Goal: Task Accomplishment & Management: Manage account settings

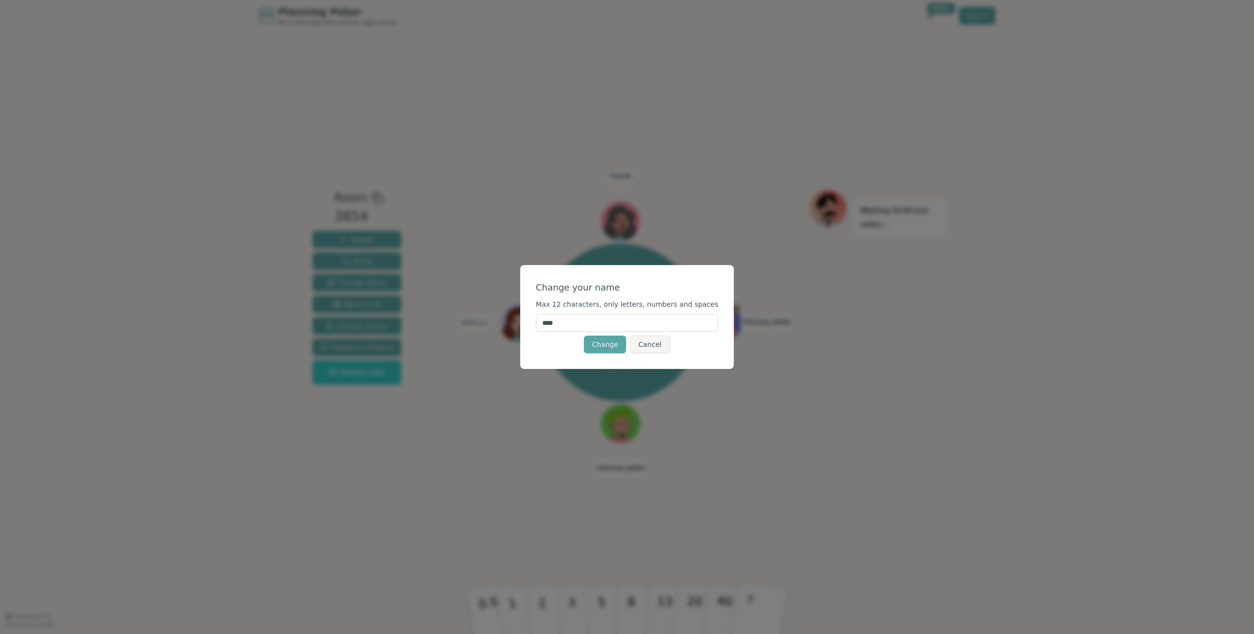
drag, startPoint x: 593, startPoint y: 323, endPoint x: 521, endPoint y: 311, distance: 73.5
click at [516, 315] on div "Change your name Max 12 characters, only letters, numbers and spaces **** Chang…" at bounding box center [627, 317] width 1254 height 634
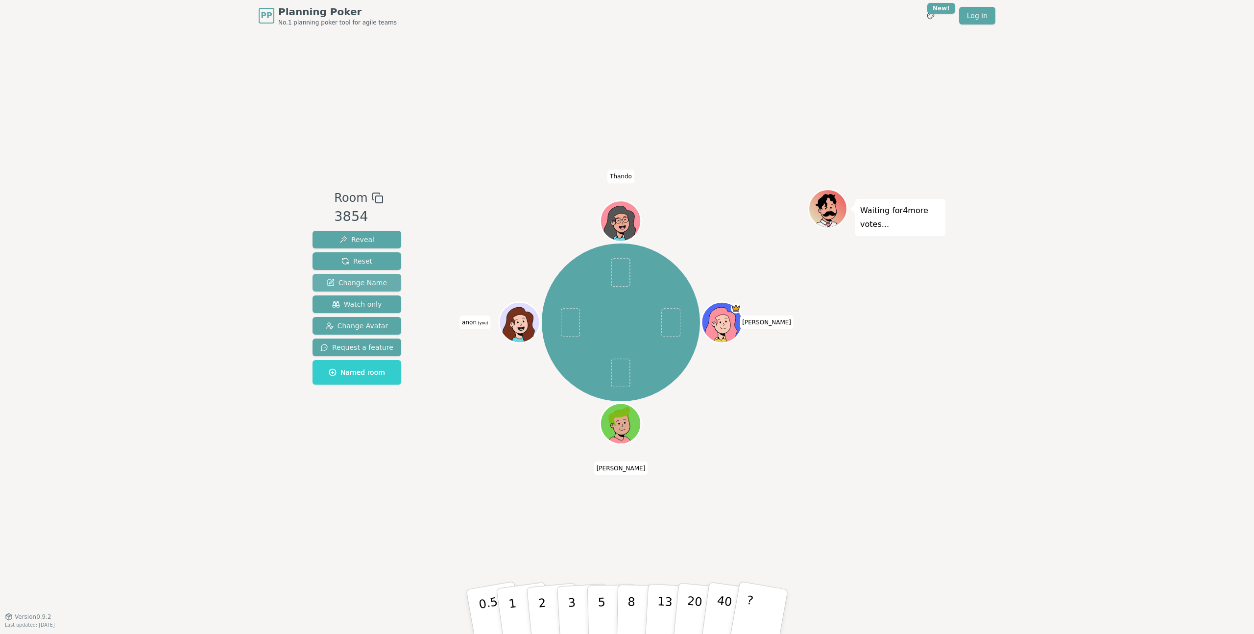
click at [369, 282] on span "Change Name" at bounding box center [357, 283] width 60 height 10
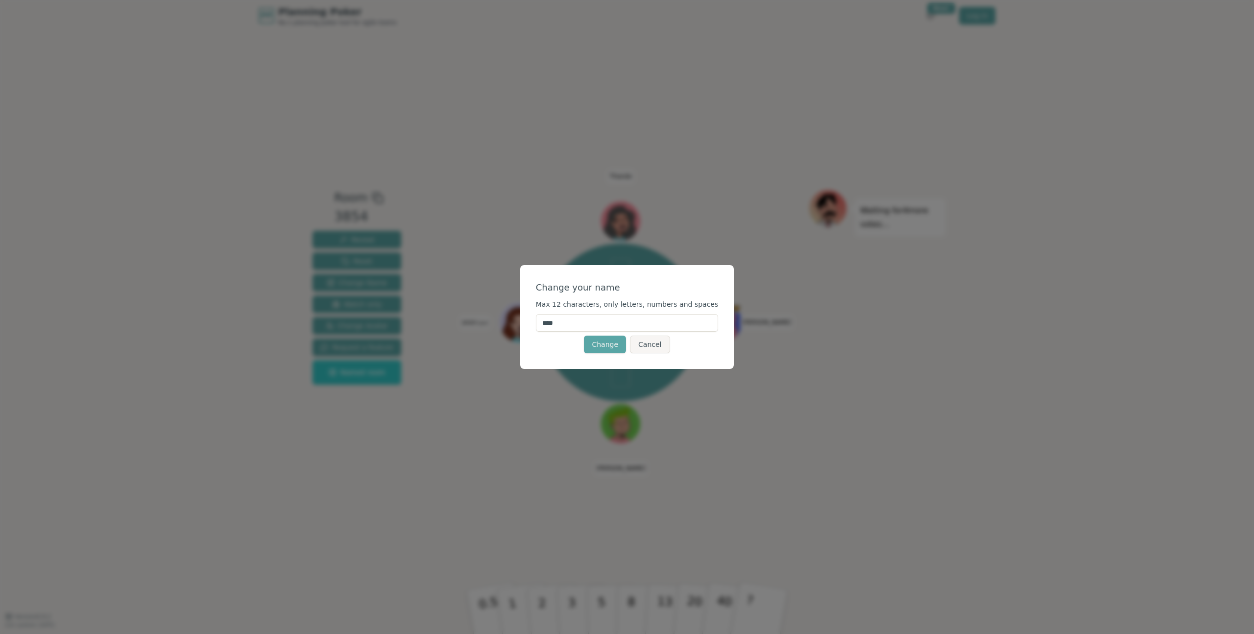
click at [575, 326] on input "****" at bounding box center [627, 323] width 183 height 18
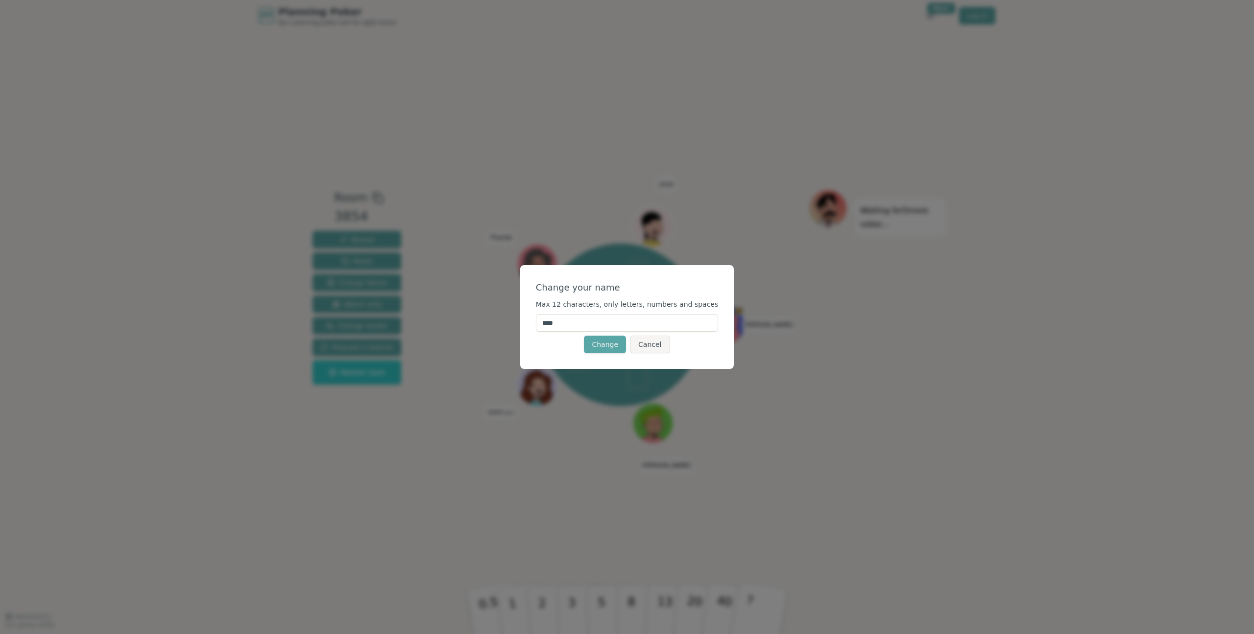
type input "*****"
click button "Change" at bounding box center [605, 345] width 42 height 18
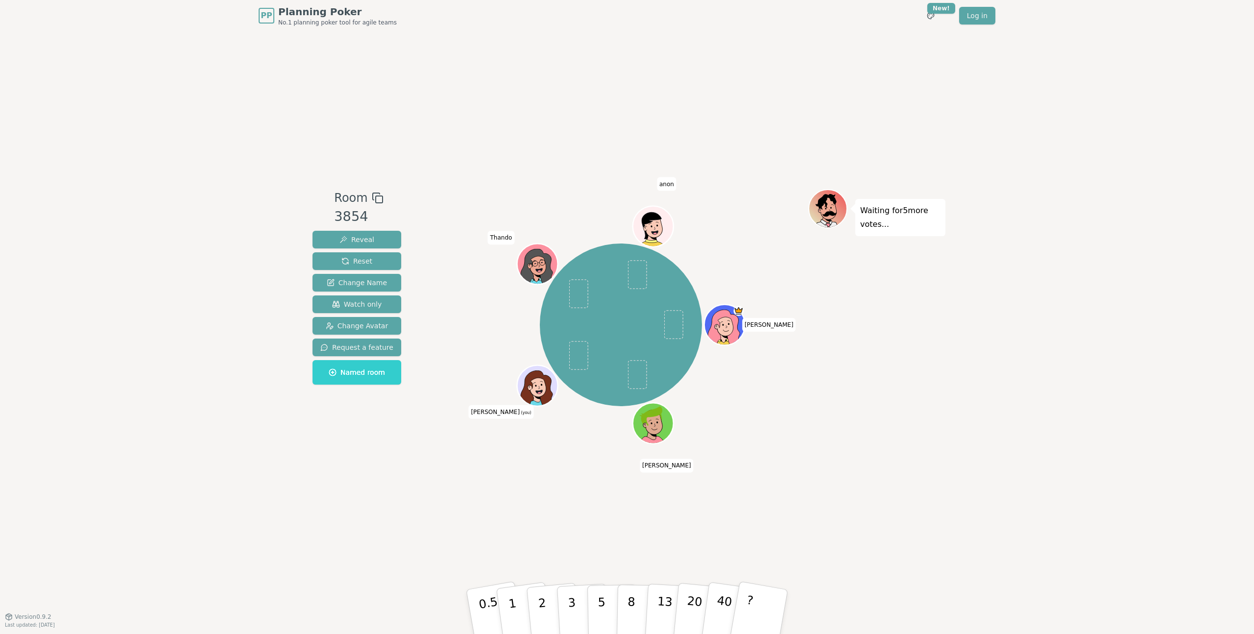
click at [192, 239] on div "PP Planning Poker No.1 planning poker tool for agile teams Toggle theme New! Lo…" at bounding box center [627, 317] width 1254 height 634
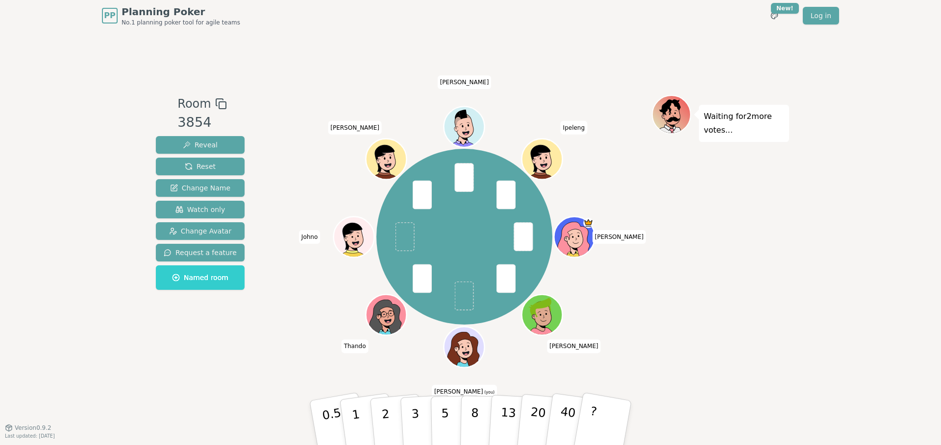
click at [218, 385] on div "Room 3854 Reveal Reset Change Name Watch only Change Avatar Request a feature N…" at bounding box center [470, 229] width 637 height 396
click at [362, 422] on button "1" at bounding box center [367, 423] width 58 height 79
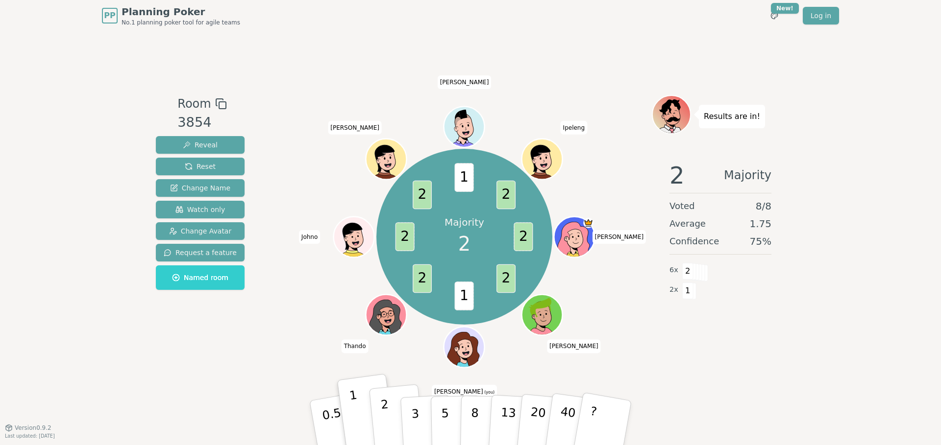
click at [387, 424] on p "2" at bounding box center [386, 424] width 13 height 53
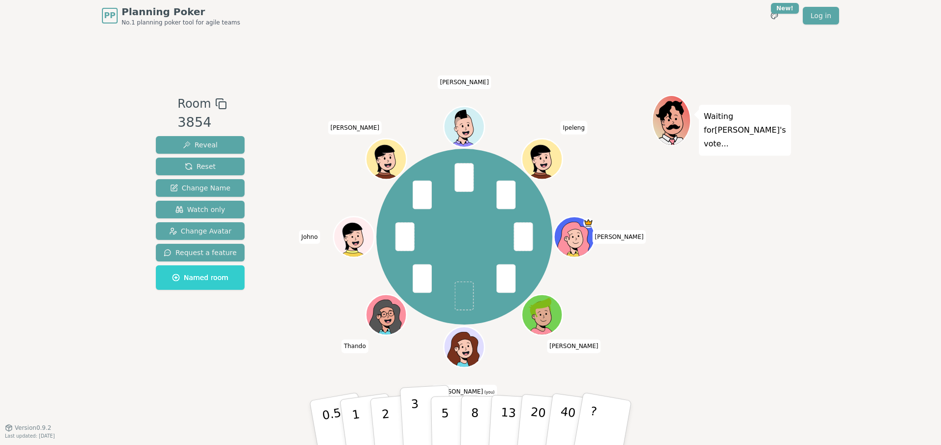
click at [413, 421] on p "3" at bounding box center [416, 423] width 11 height 53
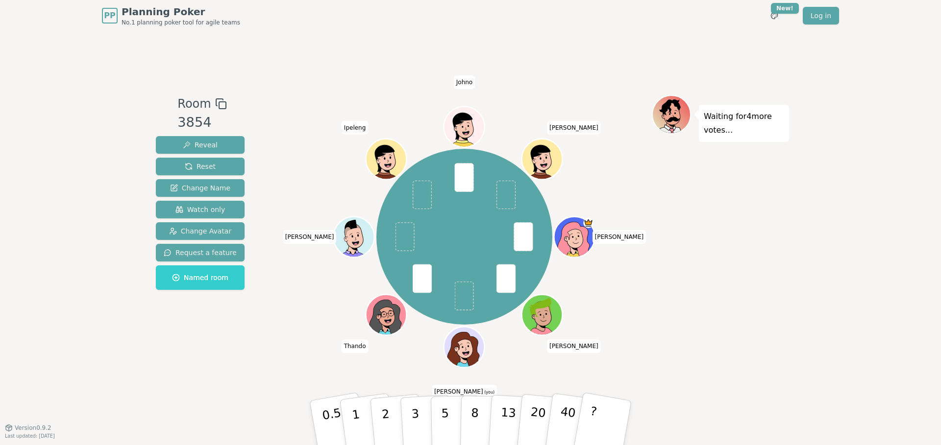
click at [846, 82] on div "PP Planning Poker No.1 planning poker tool for agile teams Toggle theme New! Lo…" at bounding box center [470, 222] width 941 height 445
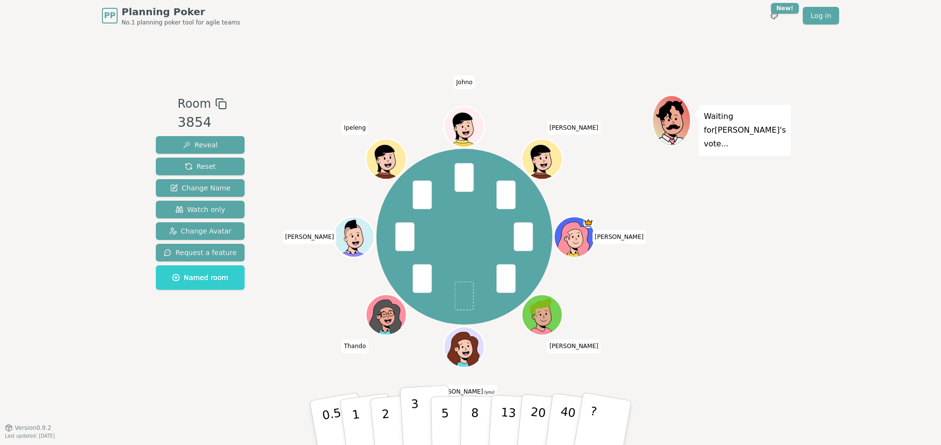
click at [416, 406] on p "3" at bounding box center [416, 423] width 11 height 53
click at [386, 416] on p "2" at bounding box center [386, 424] width 13 height 53
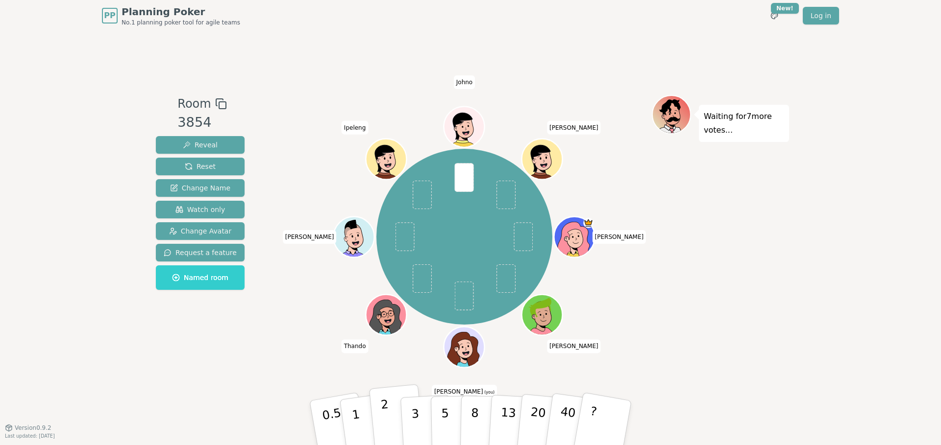
click at [385, 416] on p "2" at bounding box center [386, 424] width 13 height 53
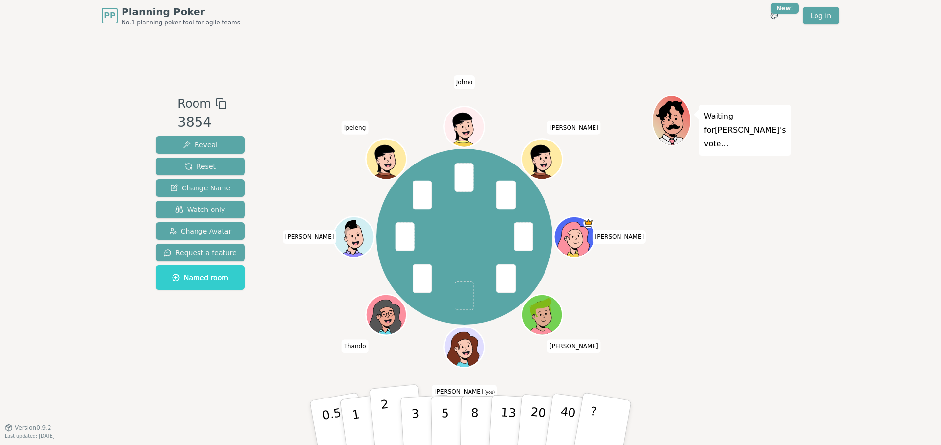
click at [387, 423] on p "2" at bounding box center [386, 424] width 13 height 53
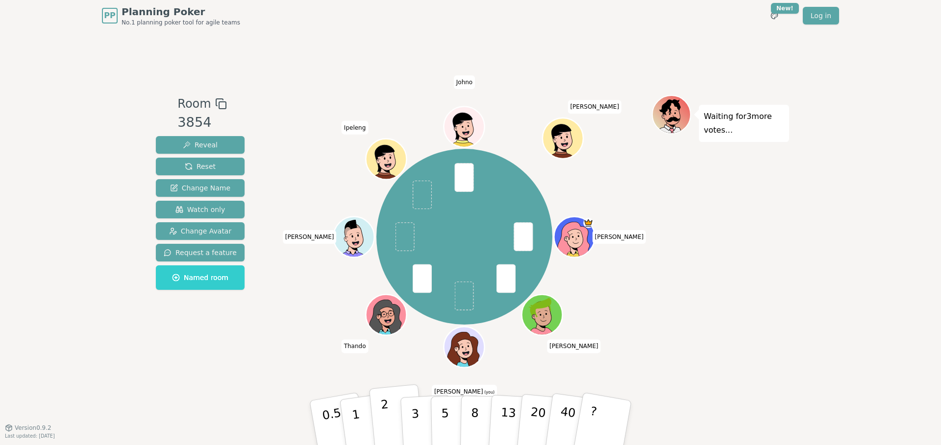
drag, startPoint x: 398, startPoint y: 411, endPoint x: 390, endPoint y: 414, distance: 8.4
click at [396, 412] on button "2" at bounding box center [397, 424] width 56 height 78
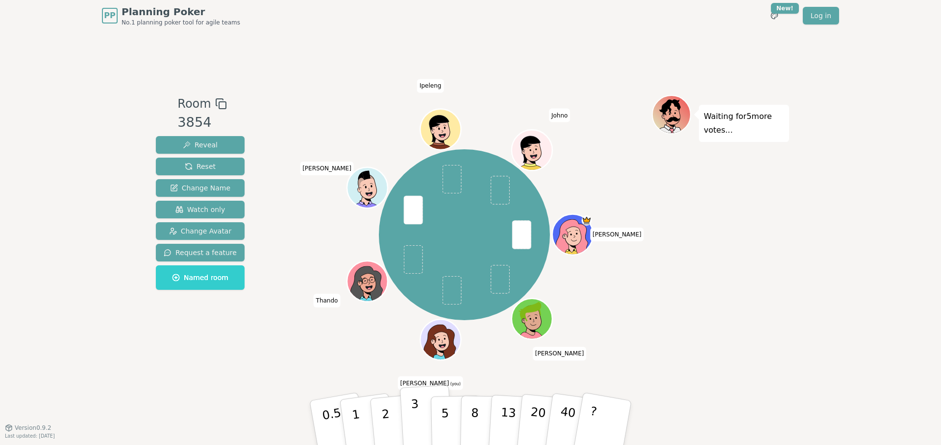
click at [414, 411] on p "3" at bounding box center [416, 423] width 11 height 53
click at [384, 417] on p "2" at bounding box center [386, 424] width 13 height 53
click at [449, 420] on button "5" at bounding box center [456, 423] width 50 height 74
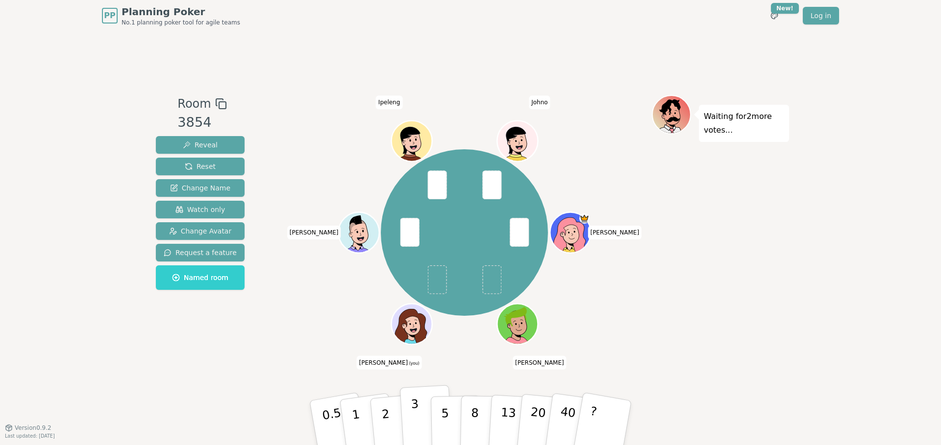
click at [414, 414] on p "3" at bounding box center [416, 423] width 11 height 53
